Goal: Navigation & Orientation: Find specific page/section

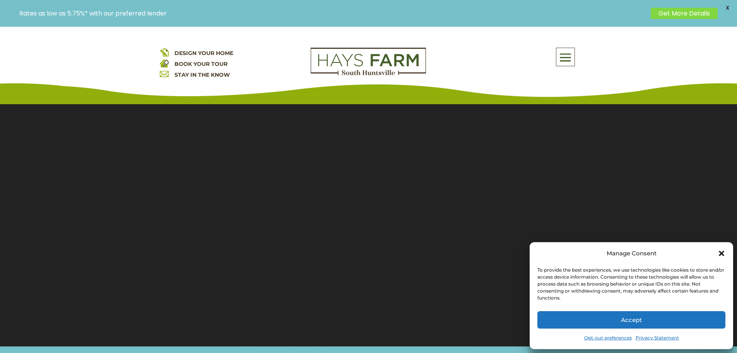
click at [724, 252] on icon "Close dialog" at bounding box center [722, 253] width 8 height 8
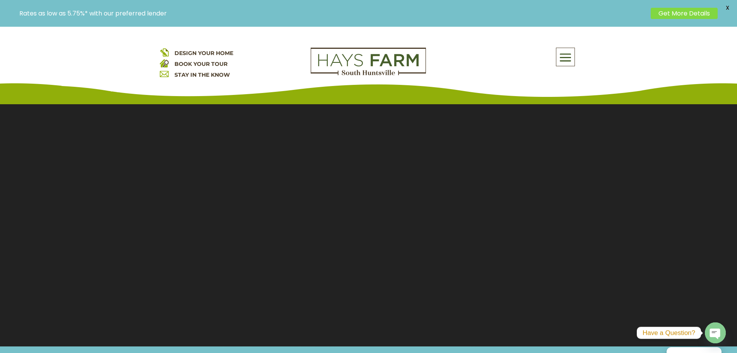
click at [567, 59] on span at bounding box center [566, 58] width 18 height 18
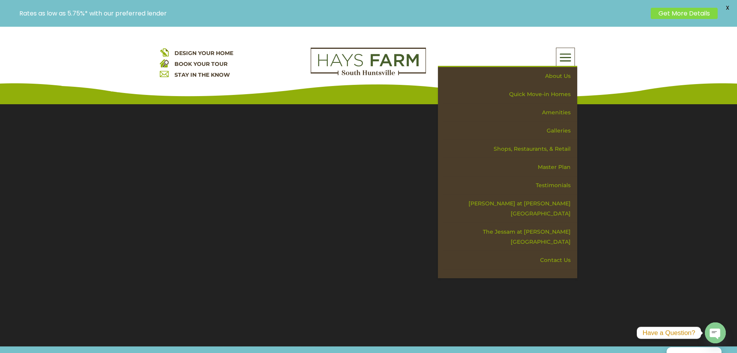
click at [305, 275] on section "Video Player 00:22 00:00 00:32 Use Up/Down Arrow keys to increase or decrease v…" at bounding box center [368, 220] width 737 height 252
click at [311, 285] on section "Video Player 00:24 00:00 00:32 Use Up/Down Arrow keys to increase or decrease v…" at bounding box center [368, 220] width 737 height 252
drag, startPoint x: 561, startPoint y: 63, endPoint x: 564, endPoint y: 60, distance: 5.0
click at [564, 60] on span at bounding box center [566, 58] width 18 height 18
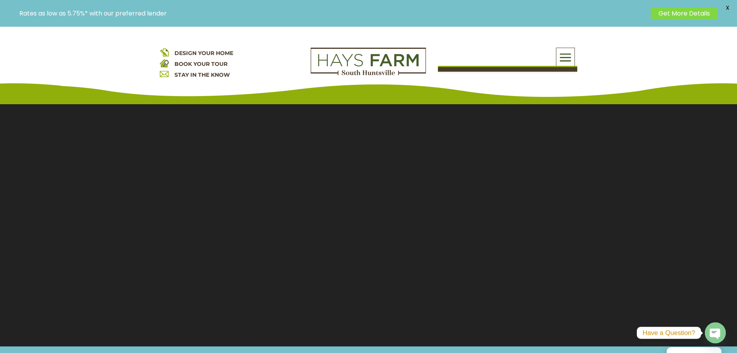
click at [567, 58] on span at bounding box center [566, 58] width 18 height 18
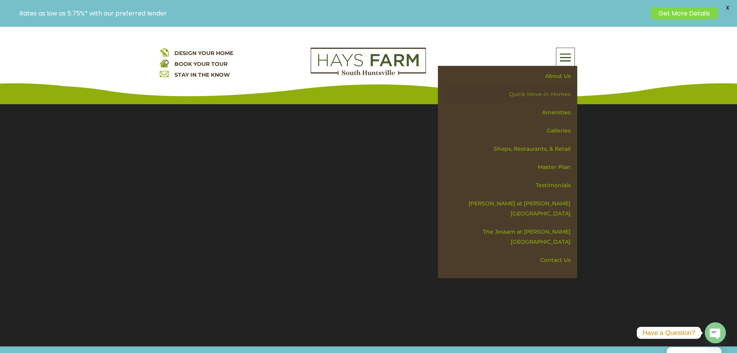
click at [548, 91] on link "Quick Move-in Homes" at bounding box center [510, 94] width 134 height 18
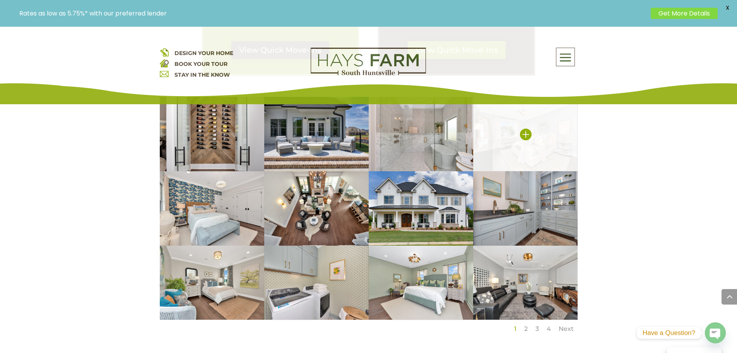
scroll to position [542, 0]
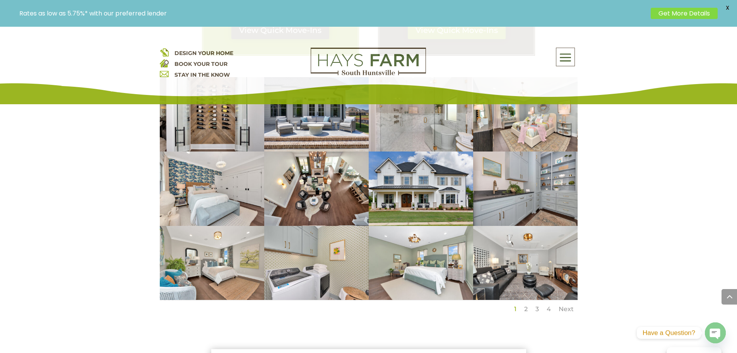
click at [567, 307] on link "Next" at bounding box center [566, 308] width 15 height 7
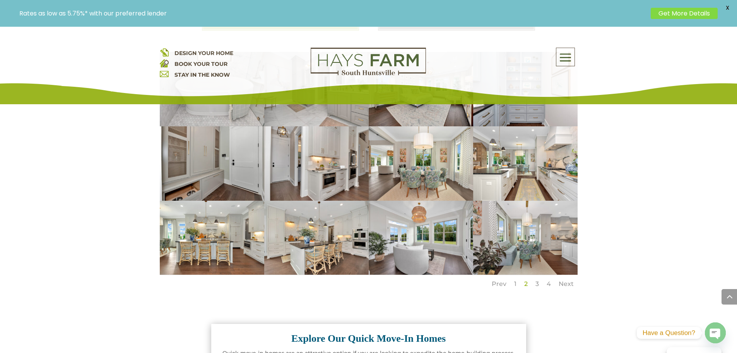
scroll to position [580, 0]
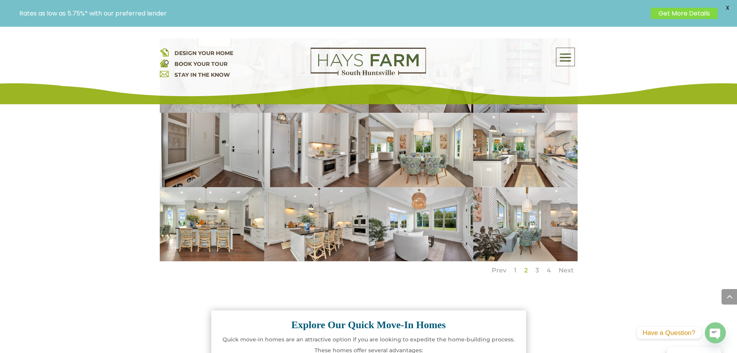
click at [570, 267] on link "Next" at bounding box center [566, 269] width 15 height 7
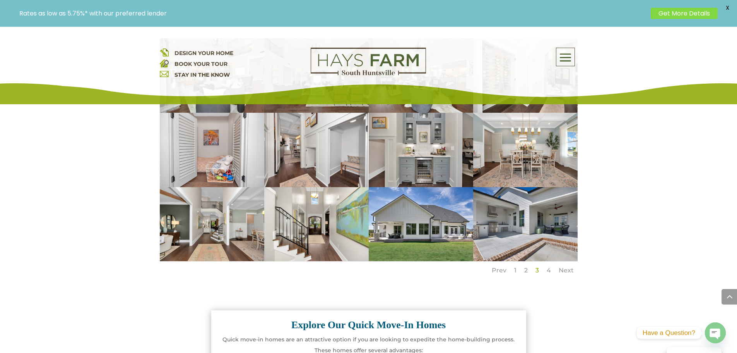
click at [570, 267] on link "Next" at bounding box center [566, 269] width 15 height 7
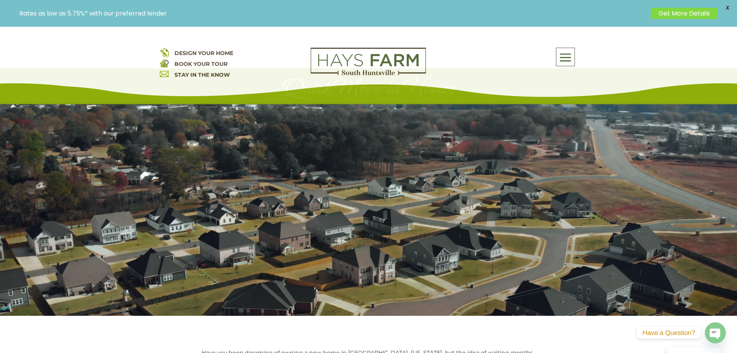
scroll to position [0, 0]
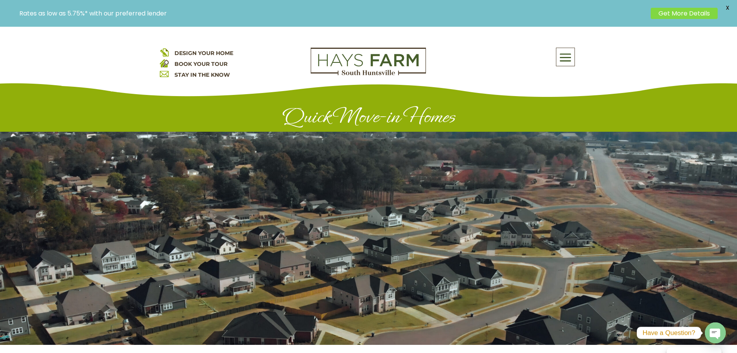
click at [568, 58] on span at bounding box center [566, 58] width 18 height 18
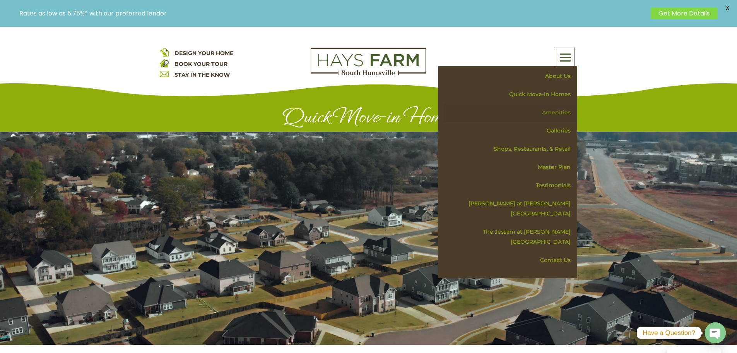
click at [557, 114] on link "Amenities" at bounding box center [510, 112] width 134 height 18
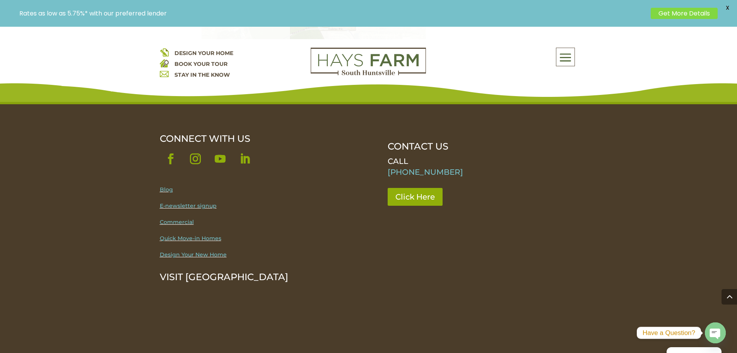
scroll to position [1354, 0]
